Goal: Use online tool/utility: Utilize a website feature to perform a specific function

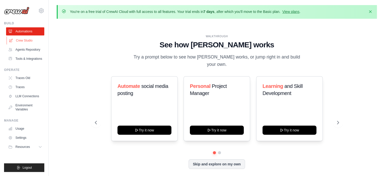
click at [13, 43] on link "Crew Studio" at bounding box center [26, 40] width 38 height 8
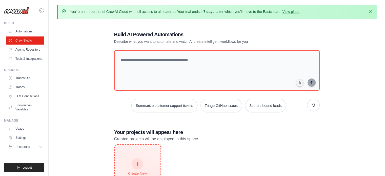
click at [133, 157] on div "Create New Start fresh project" at bounding box center [138, 170] width 46 height 50
